Goal: Task Accomplishment & Management: Manage account settings

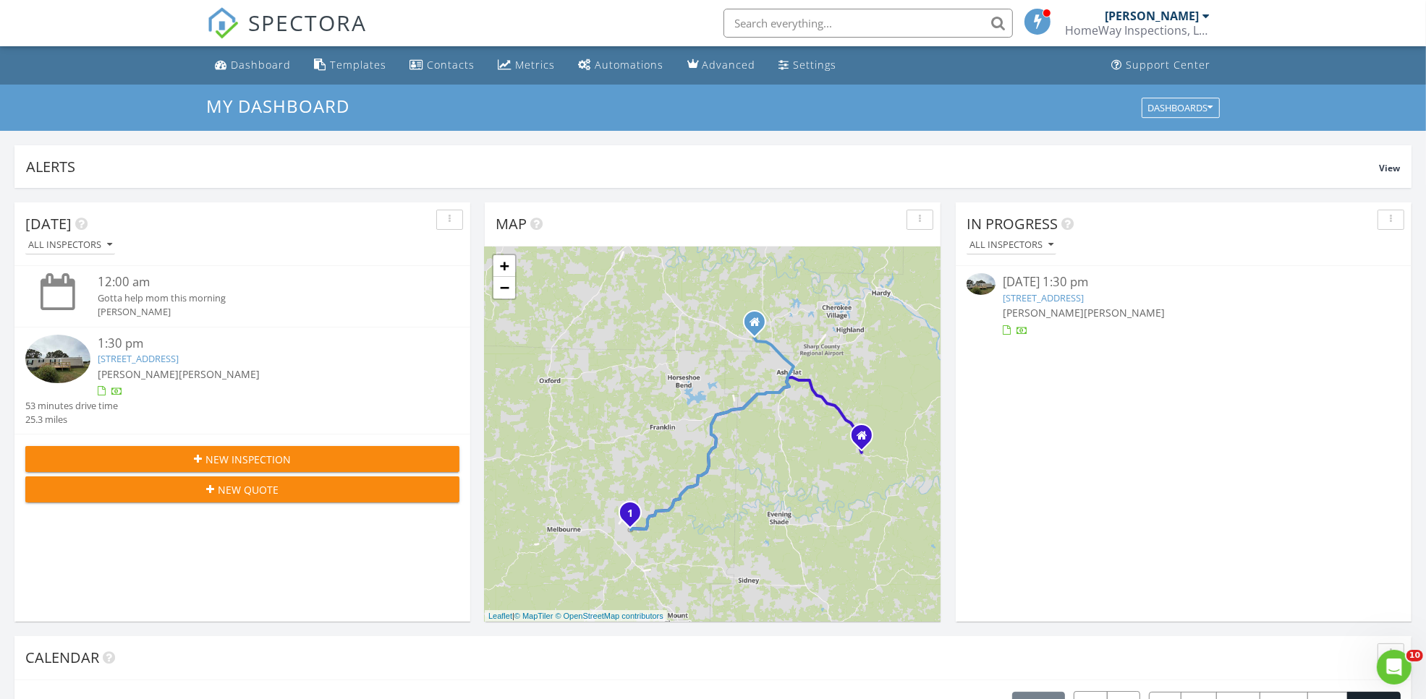
click at [1084, 297] on link "888 State Hwy 289, Sage, AR 72573" at bounding box center [1043, 298] width 81 height 13
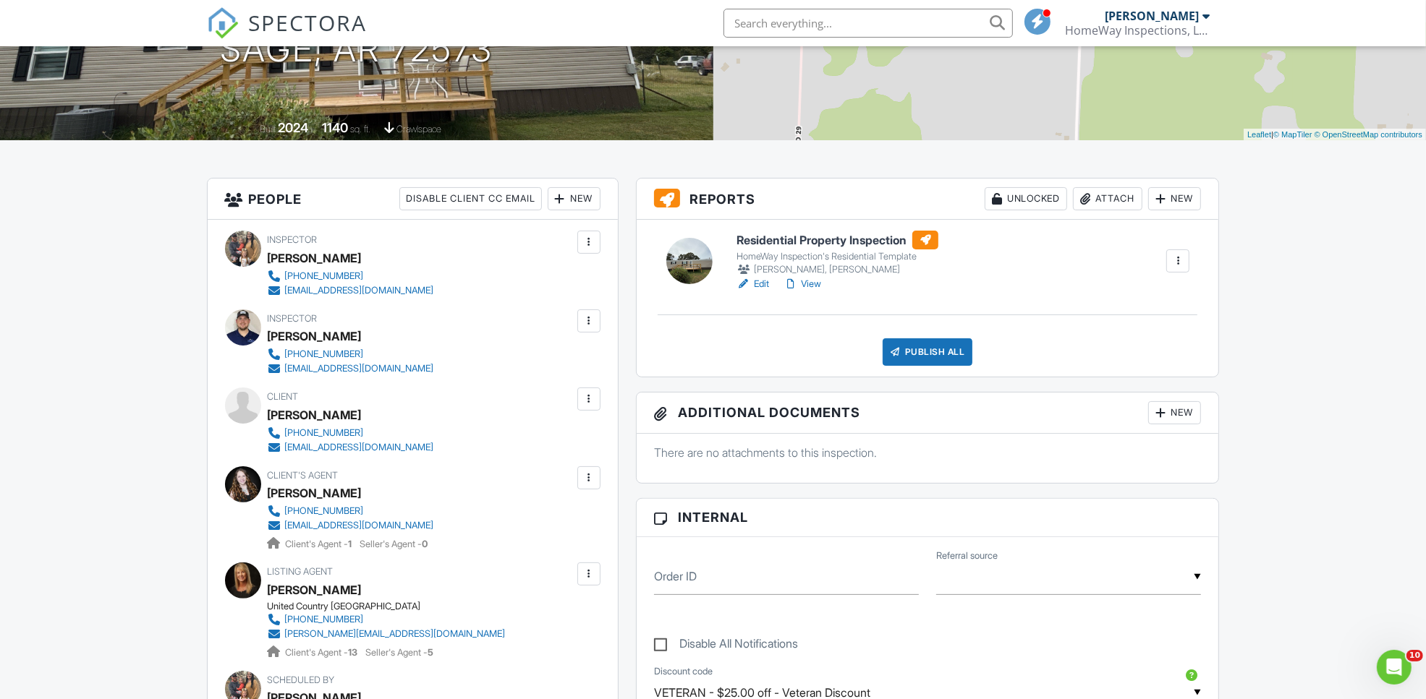
click at [814, 281] on link "View" at bounding box center [802, 284] width 38 height 14
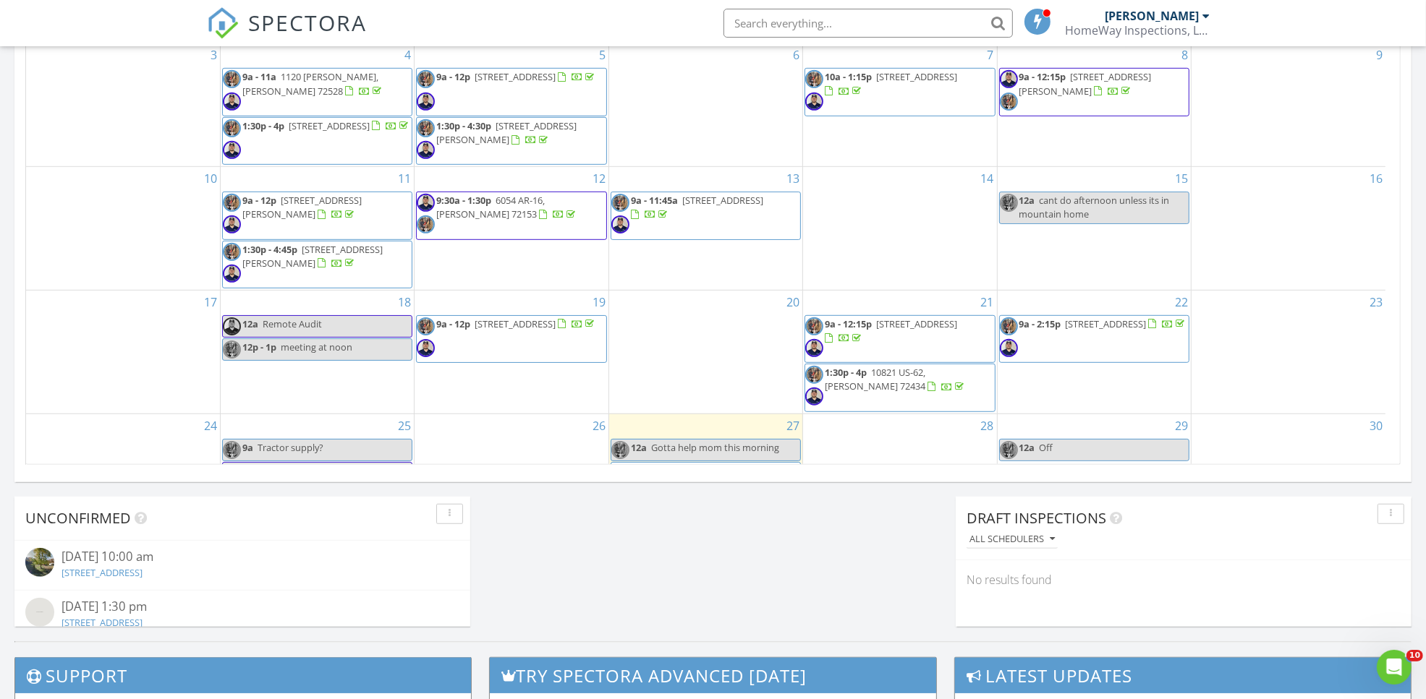
scroll to position [163, 0]
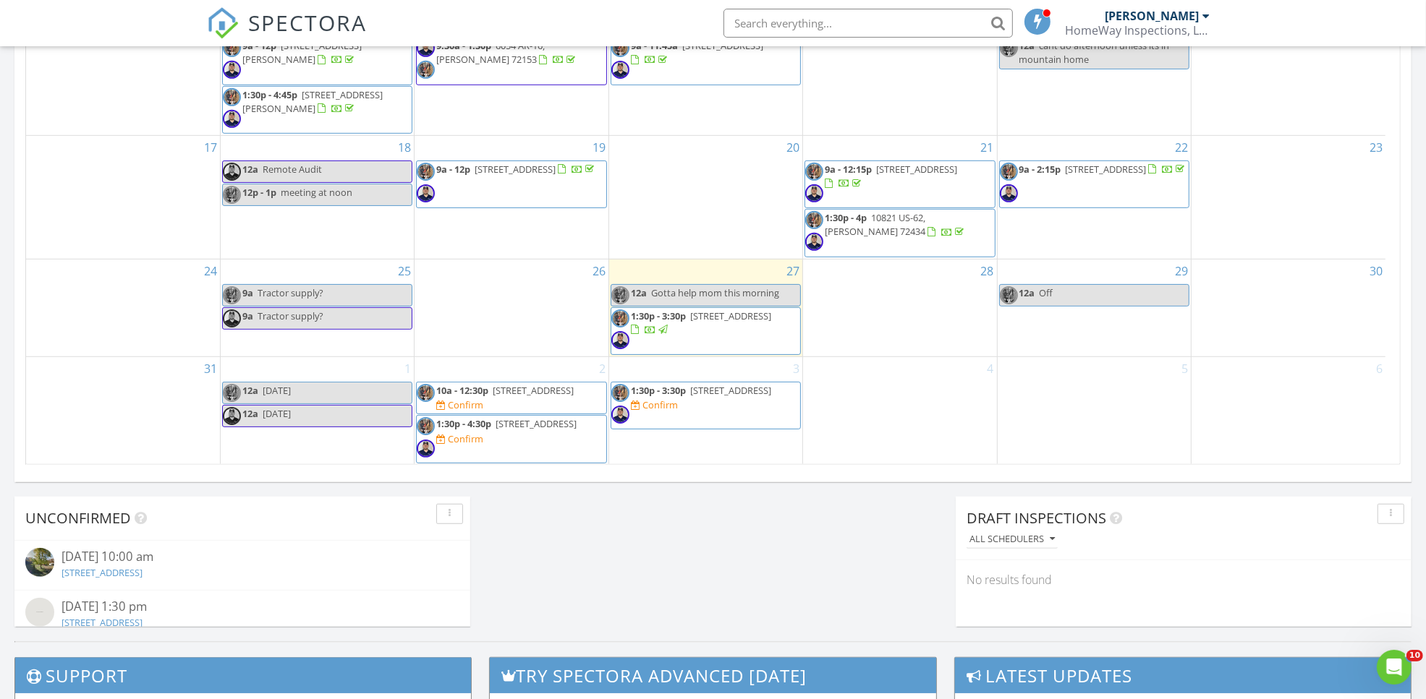
click at [581, 446] on span "1:30p - 4:30p 1530 Durham Rd, Melbourne 72556 Confirm" at bounding box center [511, 438] width 189 height 43
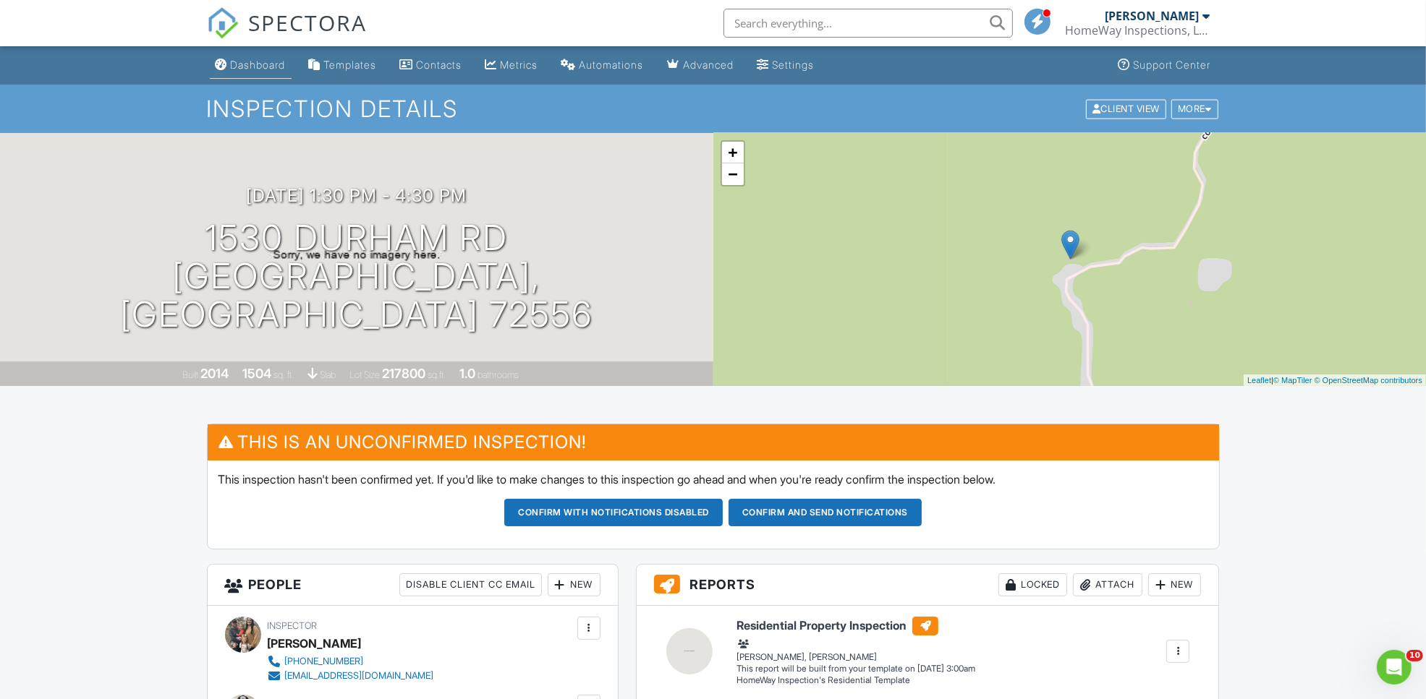
click at [237, 84] on li "Dashboard" at bounding box center [251, 65] width 88 height 38
click at [243, 66] on div "Dashboard" at bounding box center [258, 65] width 55 height 12
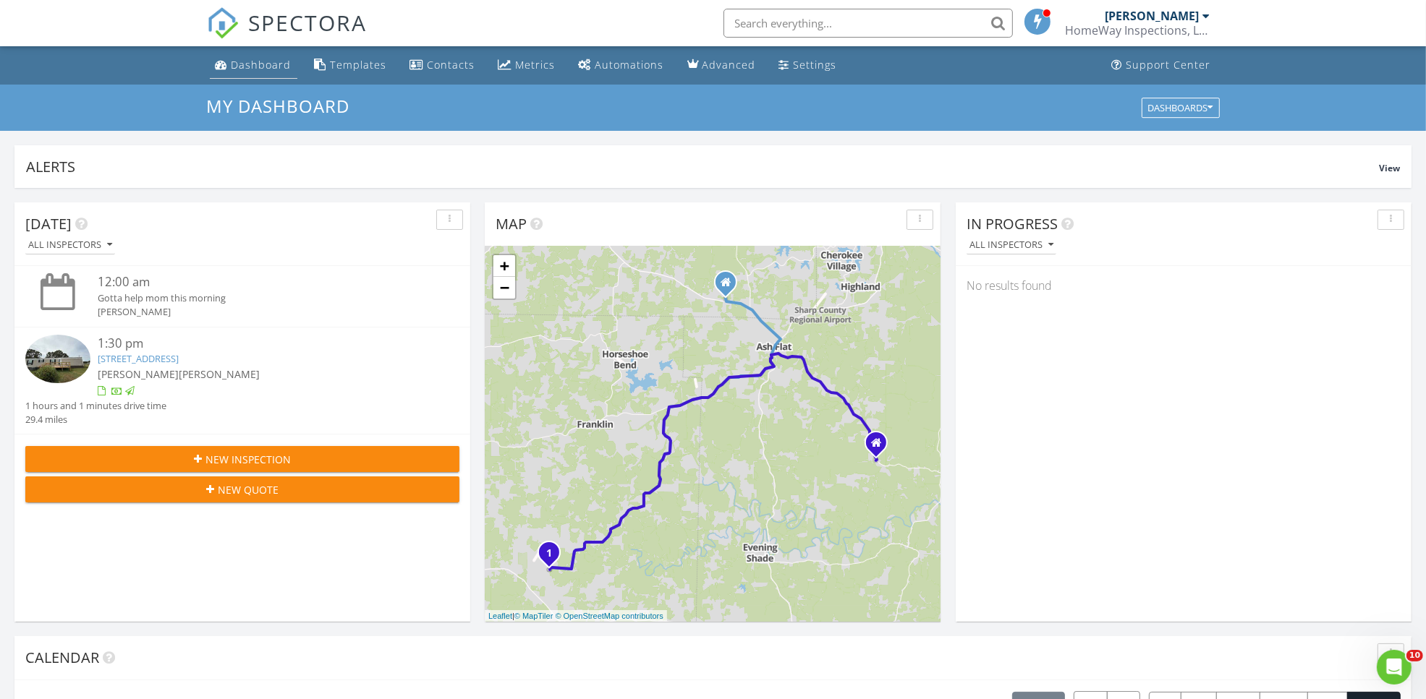
click at [252, 61] on div "Dashboard" at bounding box center [261, 65] width 60 height 14
